Goal: Information Seeking & Learning: Learn about a topic

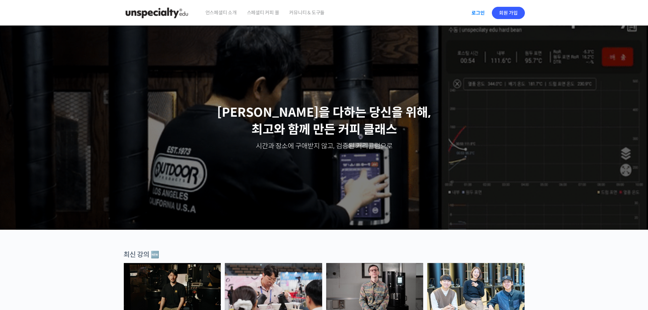
click at [476, 14] on link "로그인" at bounding box center [477, 13] width 21 height 16
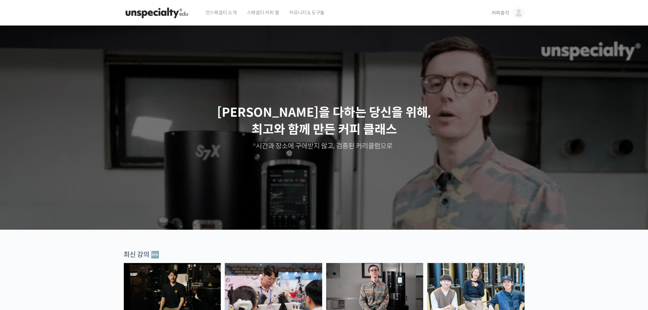
scroll to position [204, 0]
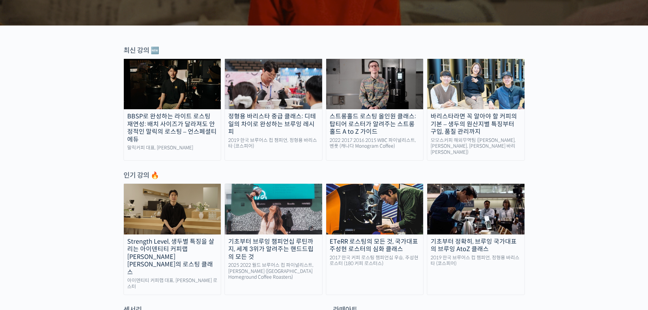
click at [168, 92] on img at bounding box center [172, 84] width 97 height 50
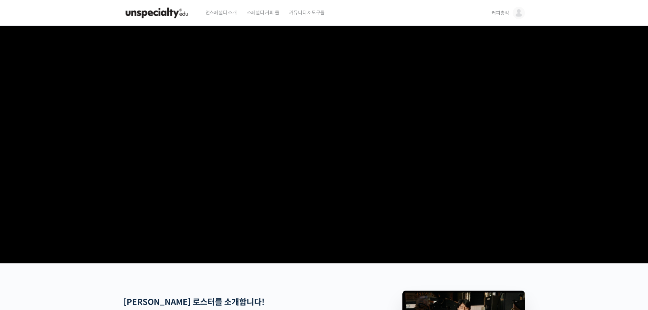
scroll to position [170, 0]
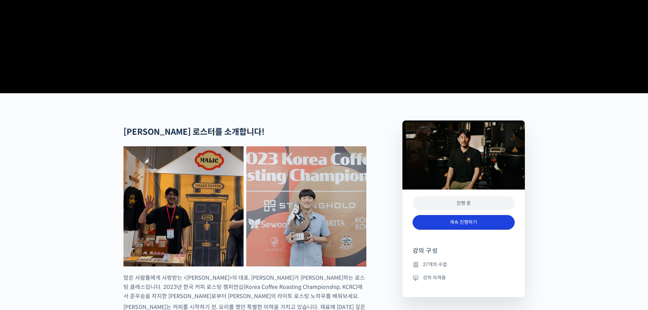
click at [443, 229] on link "계속 진행하기" at bounding box center [463, 222] width 102 height 15
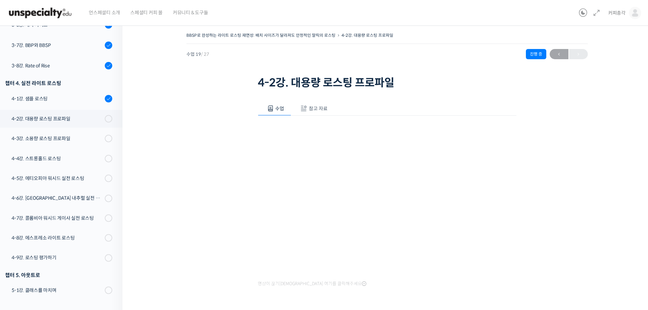
scroll to position [431, 0]
click at [316, 110] on span "참고 자료" at bounding box center [318, 108] width 19 height 6
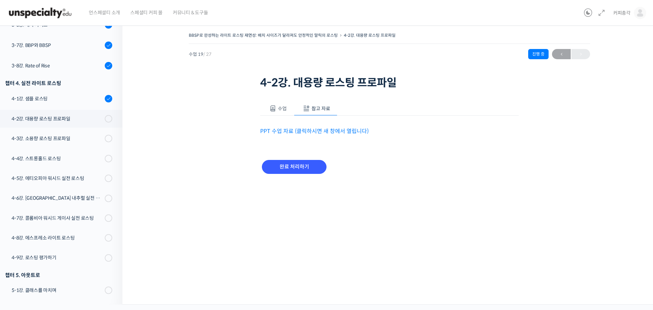
click at [290, 127] on link "PPT 수업 자료 (클릭하시면 새 창에서 열립니다)" at bounding box center [314, 130] width 108 height 7
click at [274, 106] on span at bounding box center [272, 108] width 7 height 7
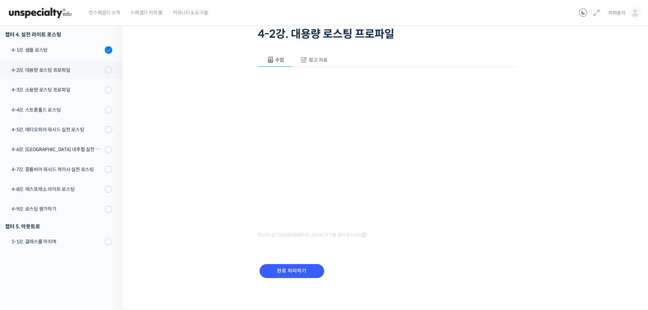
scroll to position [373, 0]
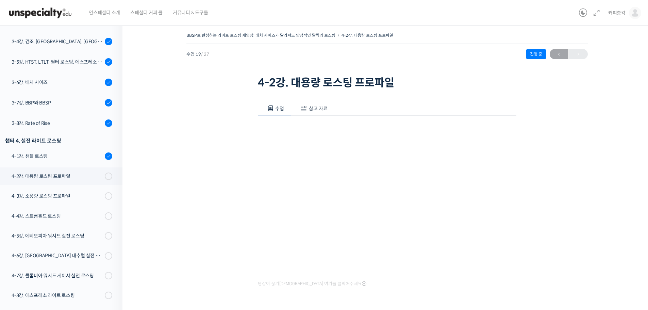
click at [320, 105] on span "참고 자료" at bounding box center [318, 108] width 19 height 6
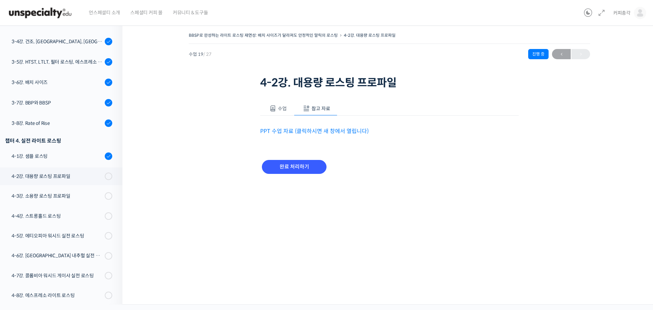
click at [304, 133] on link "PPT 수업 자료 (클릭하시면 새 창에서 열립니다)" at bounding box center [314, 130] width 108 height 7
click at [276, 109] on span at bounding box center [272, 108] width 7 height 7
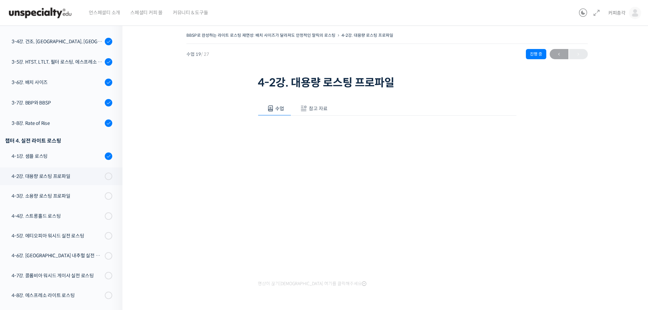
click at [258, 101] on button "수업" at bounding box center [275, 108] width 34 height 14
click at [324, 103] on button "참고 자료" at bounding box center [313, 108] width 44 height 14
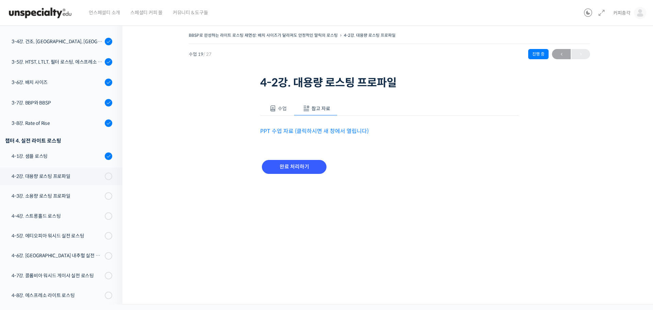
click at [314, 132] on link "PPT 수업 자료 (클릭하시면 새 창에서 열립니다)" at bounding box center [314, 130] width 108 height 7
drag, startPoint x: 275, startPoint y: 111, endPoint x: 289, endPoint y: 131, distance: 24.1
click at [275, 111] on span at bounding box center [272, 108] width 7 height 7
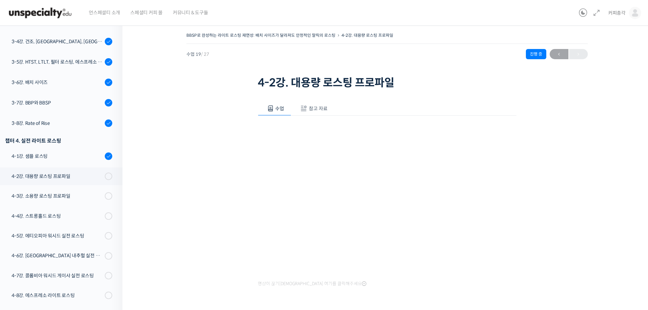
scroll to position [49, 0]
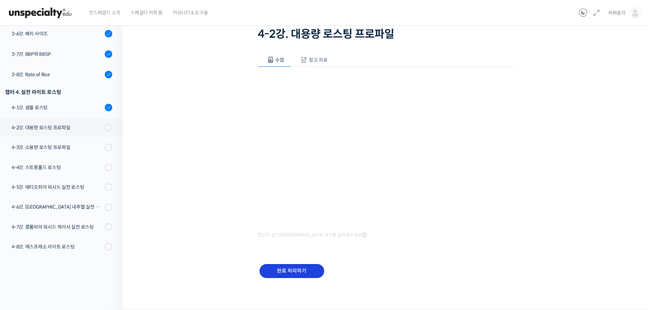
click at [289, 268] on input "완료 처리하기" at bounding box center [291, 271] width 65 height 14
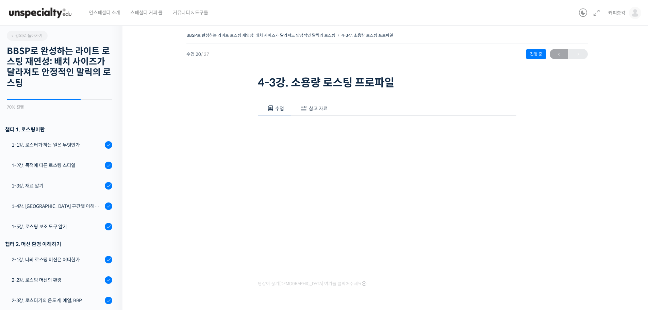
scroll to position [431, 0]
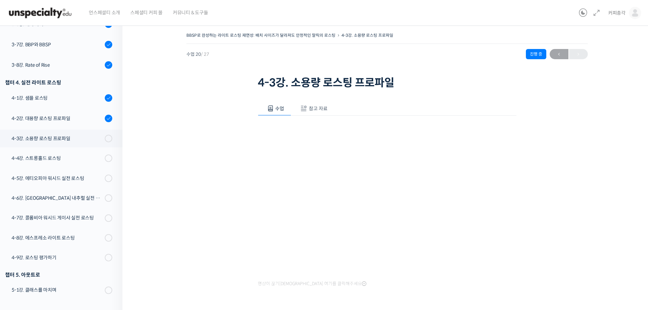
click at [322, 104] on button "참고 자료" at bounding box center [313, 108] width 44 height 14
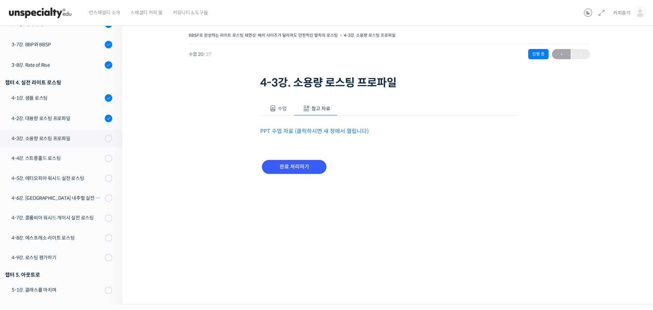
click at [308, 129] on link "PPT 수업 자료 (클릭하시면 새 창에서 열립니다)" at bounding box center [314, 130] width 108 height 7
click at [278, 111] on span "수업" at bounding box center [282, 108] width 9 height 6
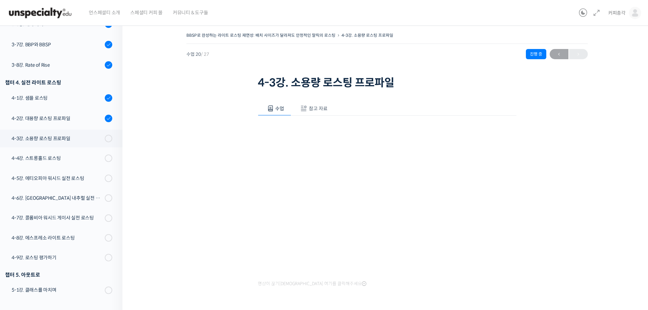
scroll to position [374, 0]
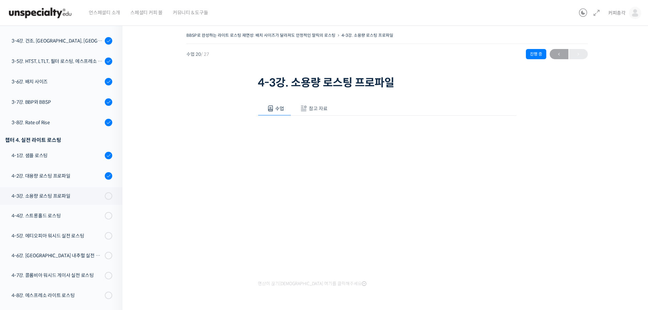
click at [302, 105] on span at bounding box center [303, 108] width 7 height 7
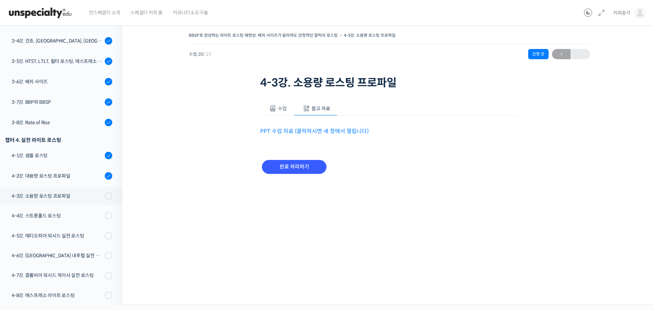
click at [311, 131] on link "PPT 수업 자료 (클릭하시면 새 창에서 열립니다)" at bounding box center [314, 130] width 108 height 7
click at [278, 105] on span "수업" at bounding box center [282, 108] width 9 height 6
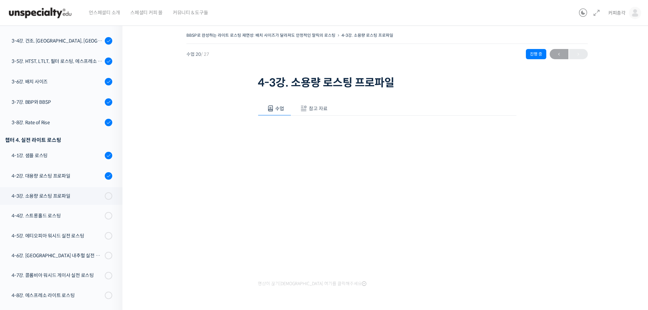
scroll to position [49, 0]
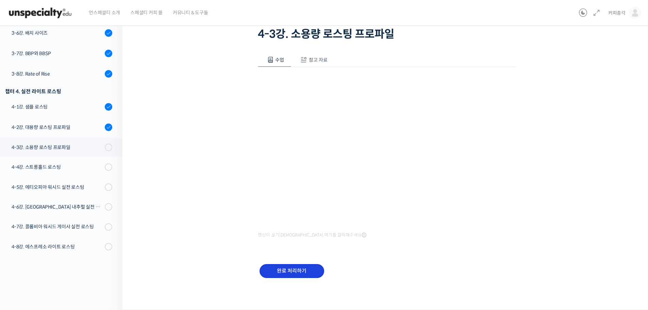
click at [276, 271] on input "완료 처리하기" at bounding box center [291, 271] width 65 height 14
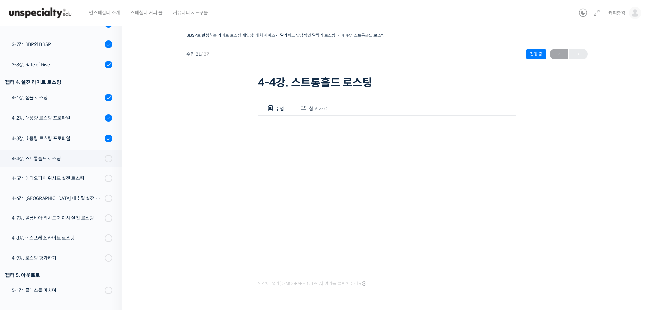
scroll to position [374, 0]
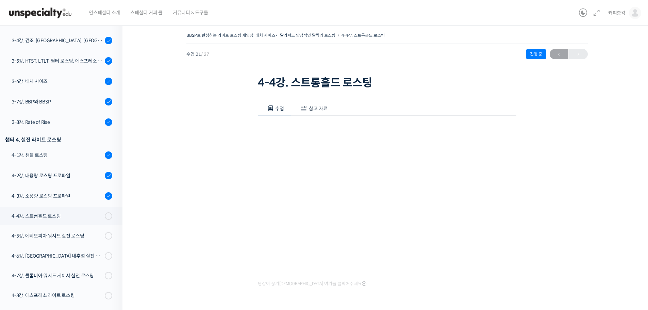
click at [321, 107] on span "참고 자료" at bounding box center [318, 108] width 19 height 6
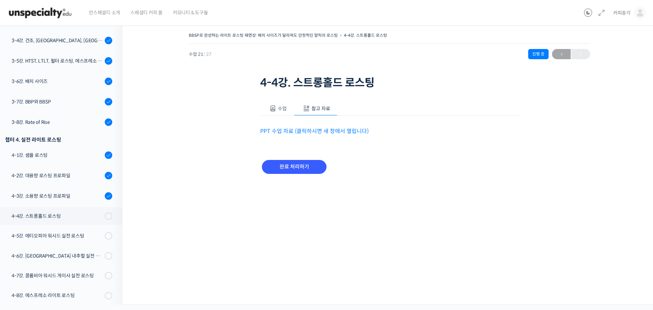
click at [325, 130] on link "PPT 수업 자료 (클릭하시면 새 창에서 열립니다)" at bounding box center [314, 130] width 108 height 7
click at [278, 110] on span "수업" at bounding box center [282, 108] width 9 height 6
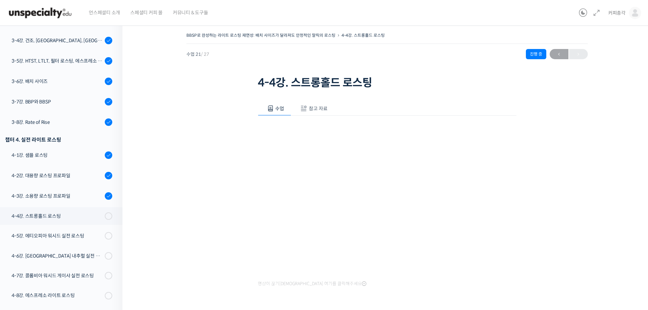
click at [310, 110] on span "참고 자료" at bounding box center [318, 108] width 19 height 6
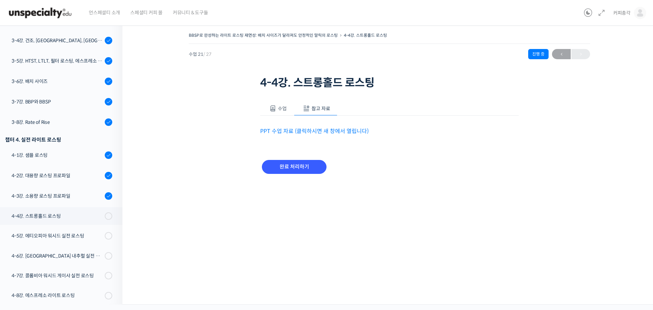
click at [325, 130] on link "PPT 수업 자료 (클릭하시면 새 창에서 열립니다)" at bounding box center [314, 130] width 108 height 7
click at [289, 111] on button "수업" at bounding box center [277, 108] width 34 height 14
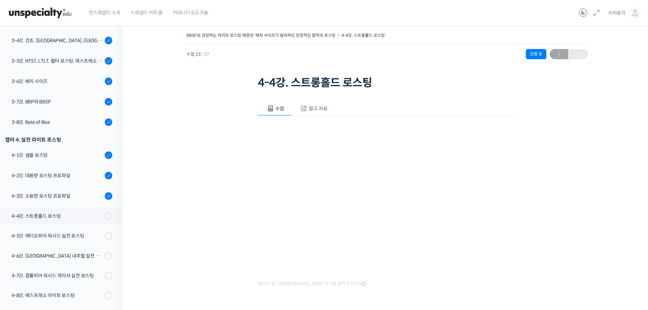
scroll to position [49, 0]
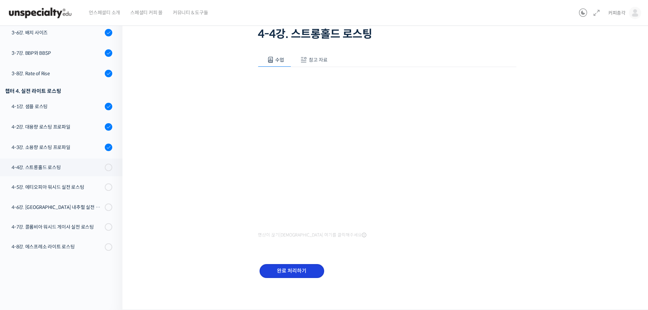
click at [272, 273] on input "완료 처리하기" at bounding box center [291, 271] width 65 height 14
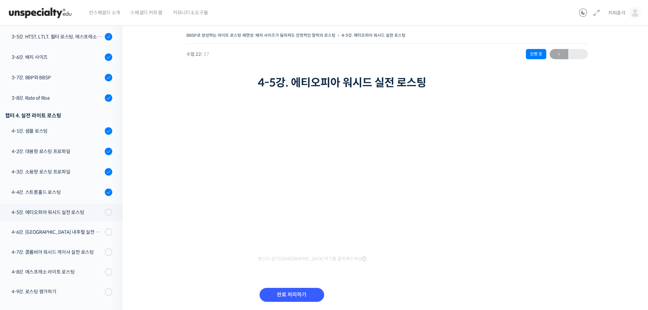
scroll to position [364, 0]
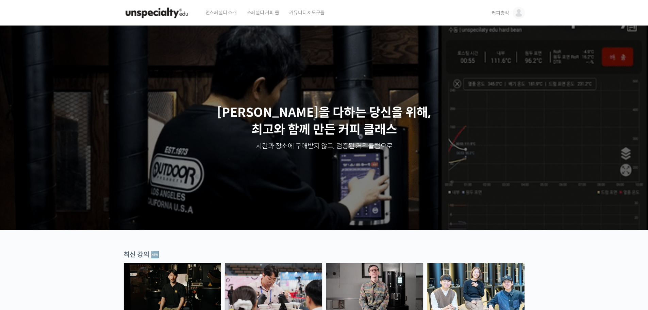
click at [507, 15] on span "커피총각" at bounding box center [499, 13] width 17 height 6
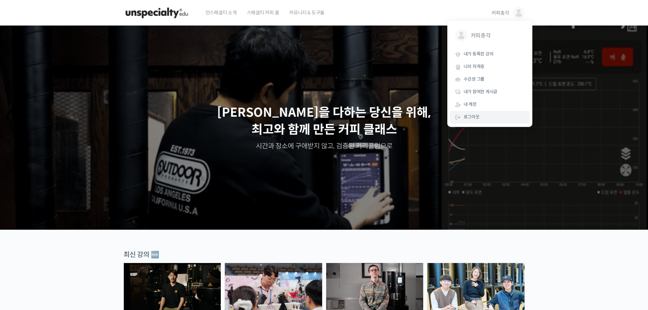
click at [471, 121] on link "로그아웃" at bounding box center [490, 117] width 80 height 13
